Goal: Information Seeking & Learning: Stay updated

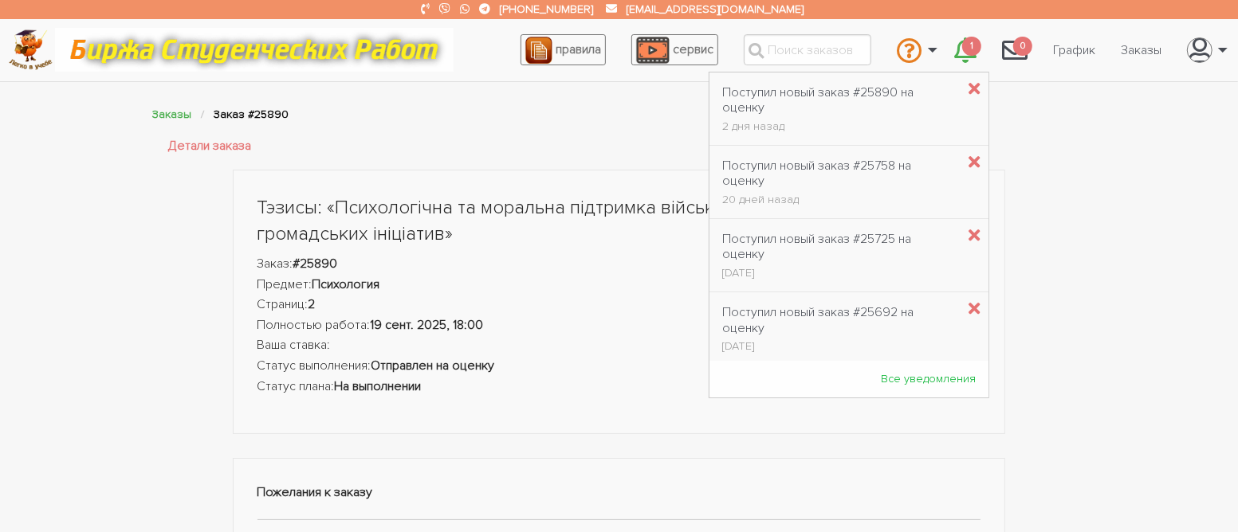
click at [962, 49] on span "1" at bounding box center [971, 47] width 19 height 20
click at [833, 99] on div "Поступил новый заказ #25890 на оценку" at bounding box center [838, 100] width 233 height 30
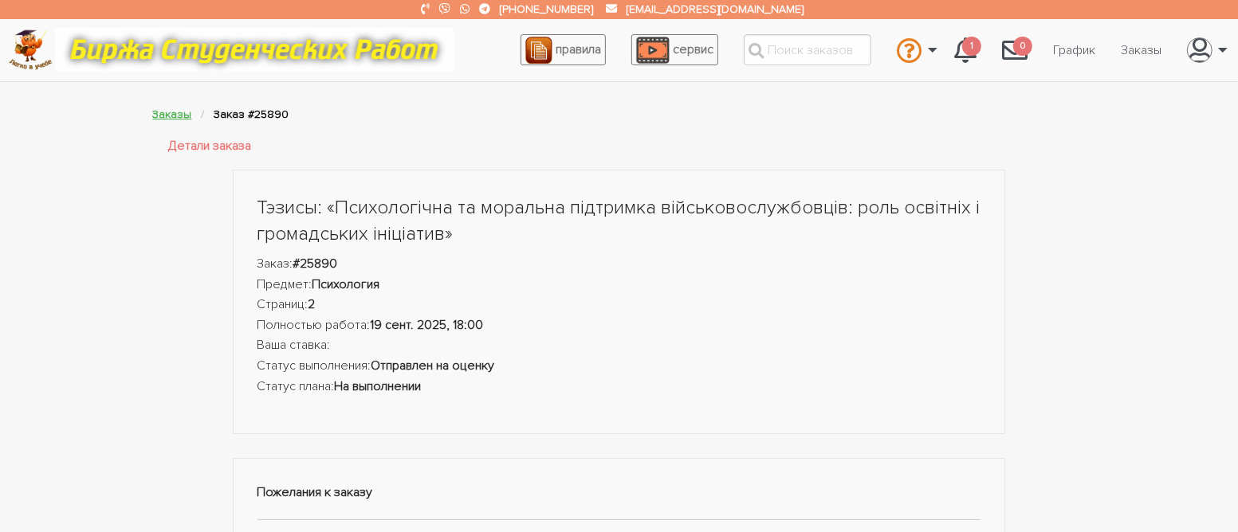
click at [173, 112] on link "Заказы" at bounding box center [172, 115] width 39 height 14
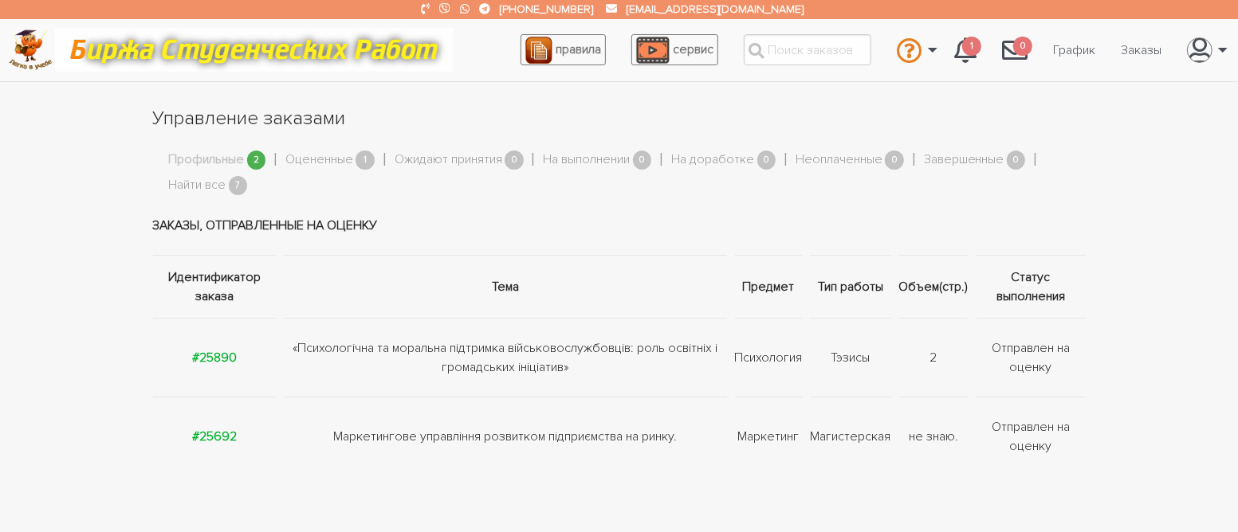
click at [197, 155] on link "Профильные" at bounding box center [207, 160] width 76 height 21
click at [237, 187] on span "7" at bounding box center [238, 186] width 19 height 20
click at [206, 186] on link "Найти все" at bounding box center [197, 185] width 57 height 21
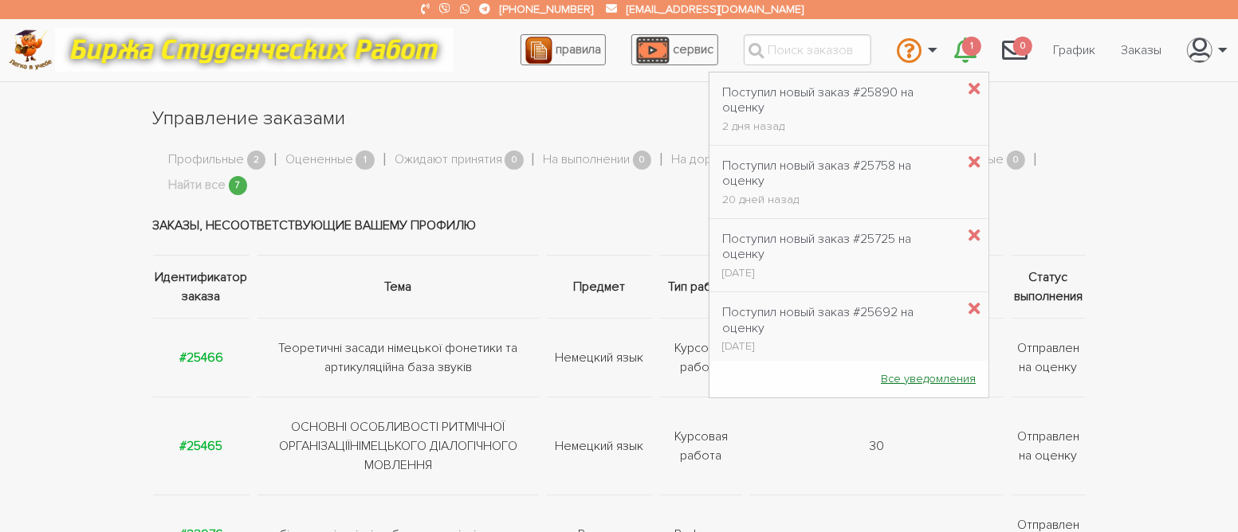
click at [919, 375] on link "Все уведомления" at bounding box center [928, 378] width 120 height 29
